Goal: Information Seeking & Learning: Learn about a topic

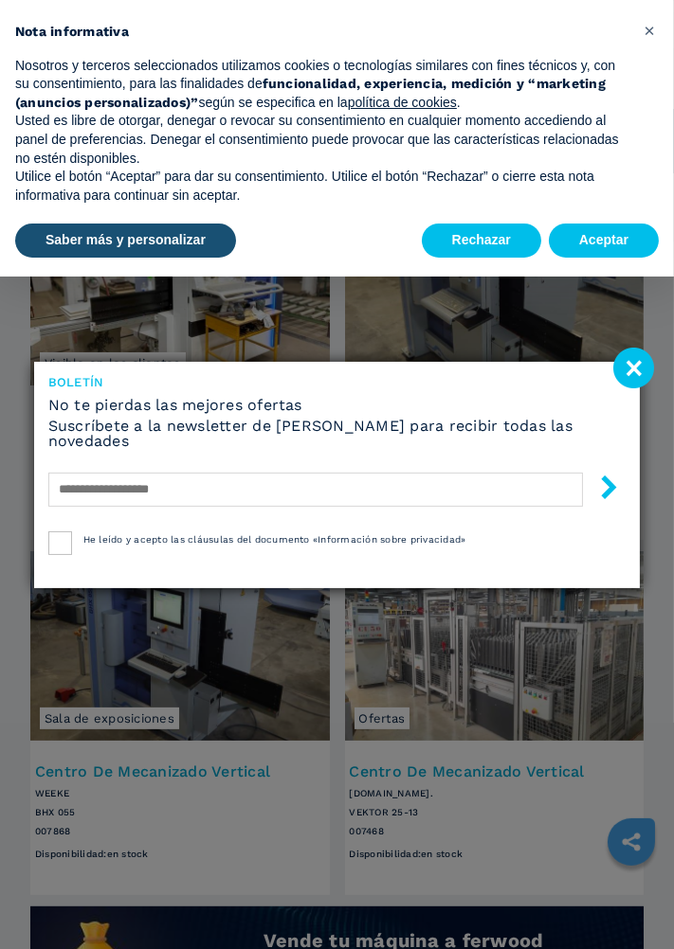
click at [645, 361] on image at bounding box center [633, 368] width 41 height 41
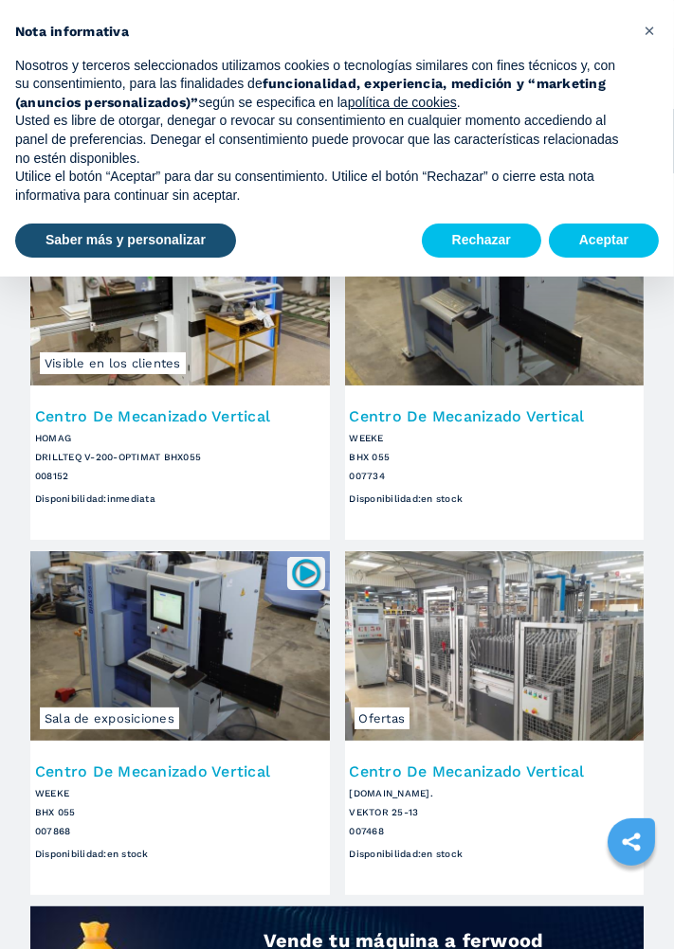
click at [245, 329] on img at bounding box center [179, 290] width 299 height 189
click at [610, 240] on button "Aceptar" at bounding box center [604, 241] width 110 height 34
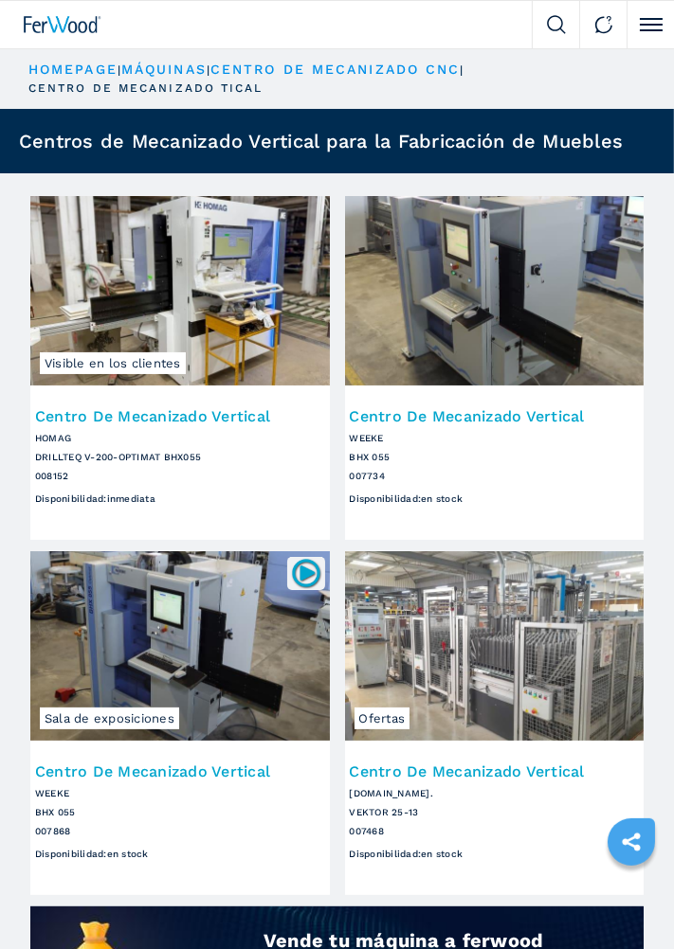
click at [238, 409] on h2 "Centro De Mecanizado Vertical" at bounding box center [180, 416] width 290 height 15
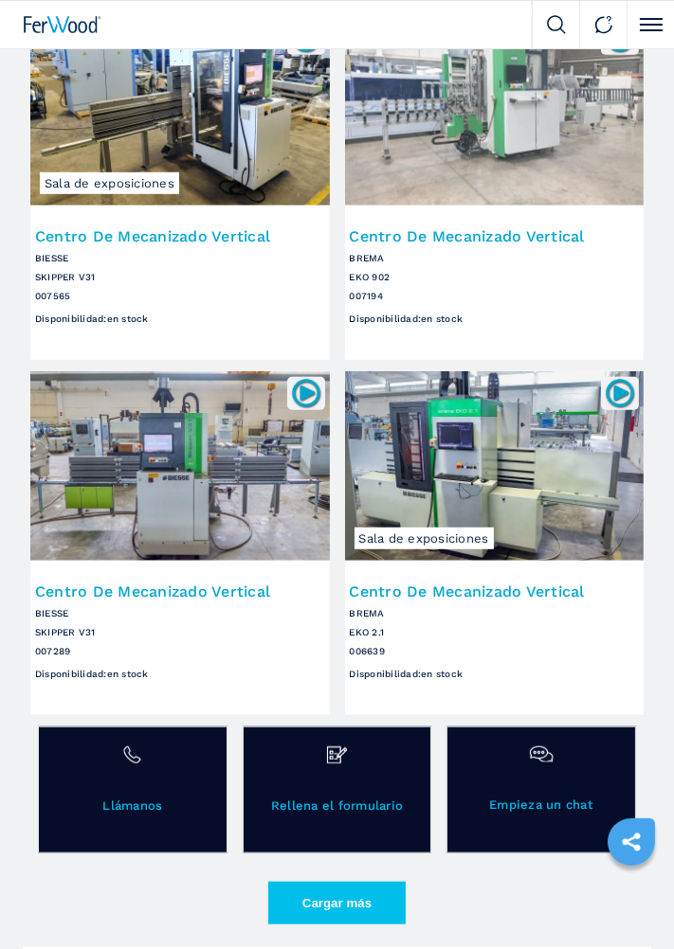
scroll to position [1024, 0]
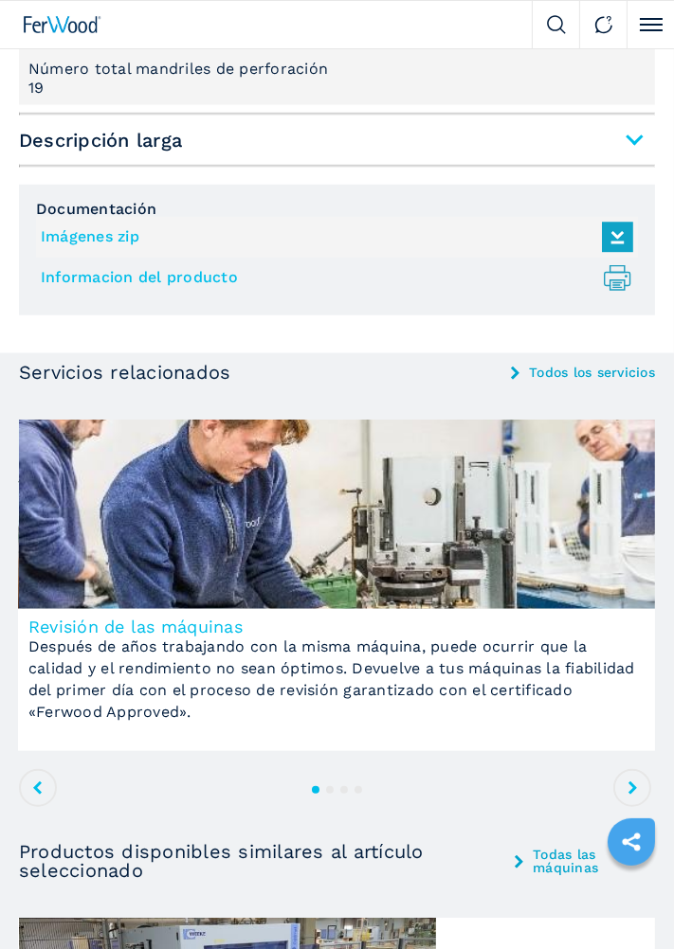
scroll to position [1301, 0]
